Goal: Information Seeking & Learning: Learn about a topic

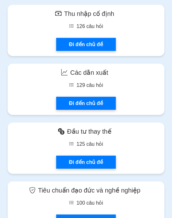
scroll to position [877, 0]
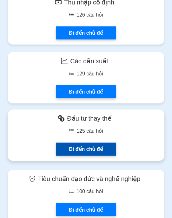
click at [91, 144] on link "Đi đến chủ đề" at bounding box center [85, 148] width 59 height 13
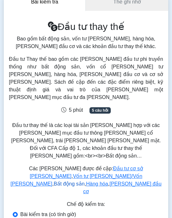
scroll to position [41, 0]
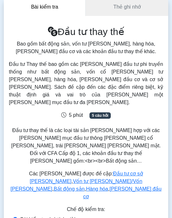
radio input "true"
